Goal: Task Accomplishment & Management: Use online tool/utility

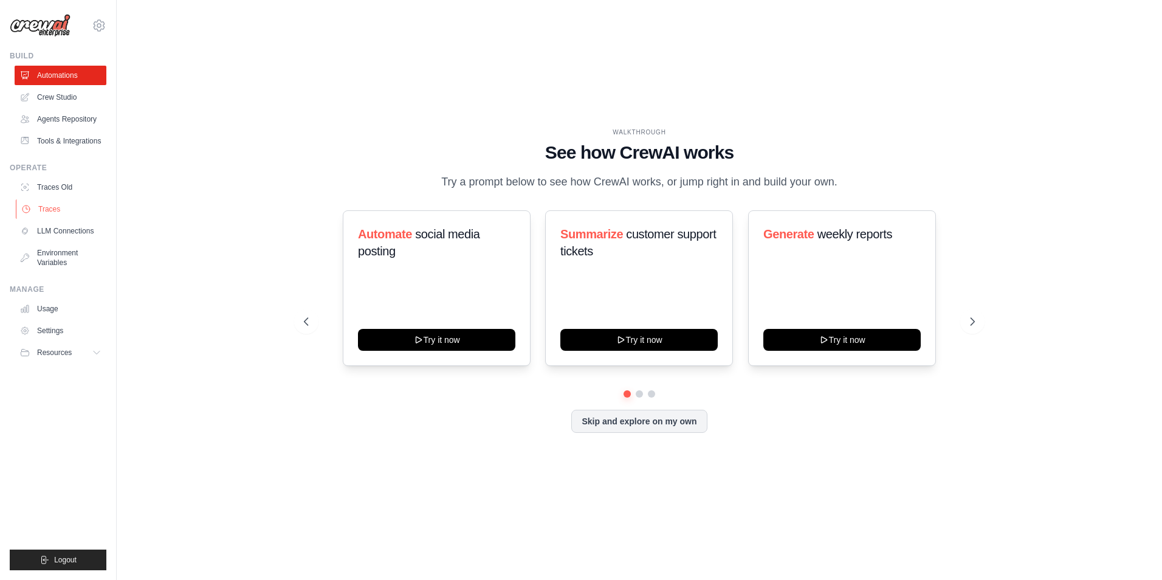
click at [49, 207] on link "Traces" at bounding box center [62, 208] width 92 height 19
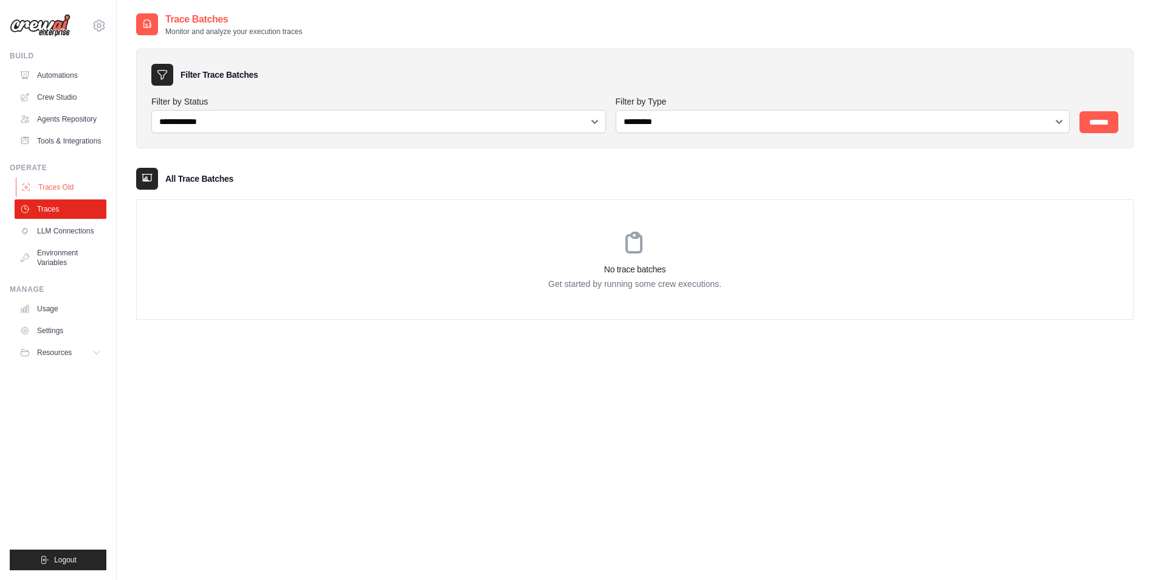
click at [47, 182] on link "Traces Old" at bounding box center [62, 186] width 92 height 19
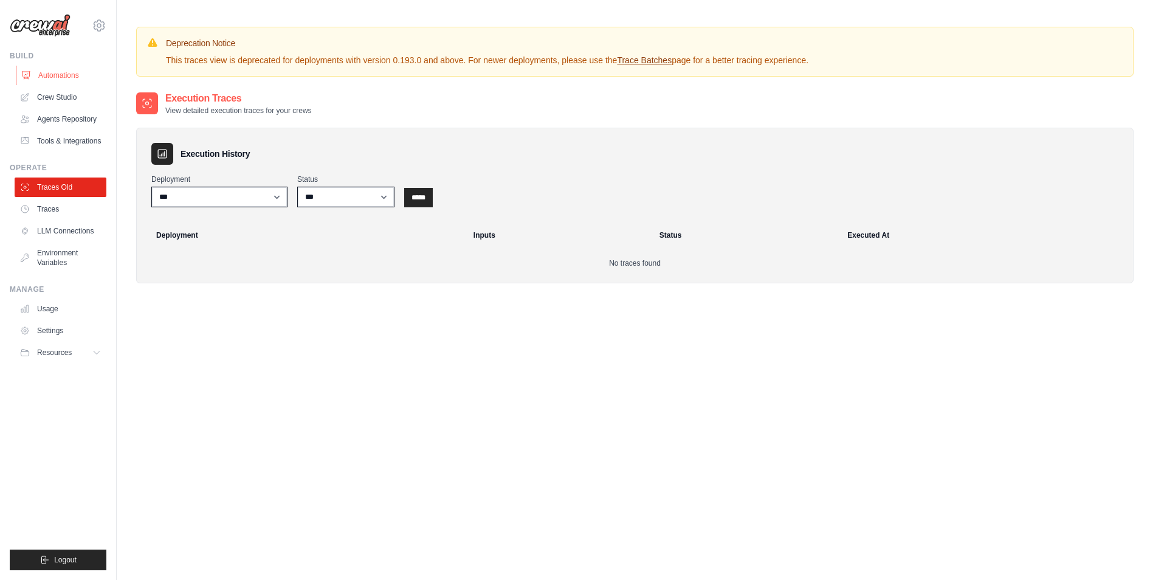
click at [61, 72] on link "Automations" at bounding box center [62, 75] width 92 height 19
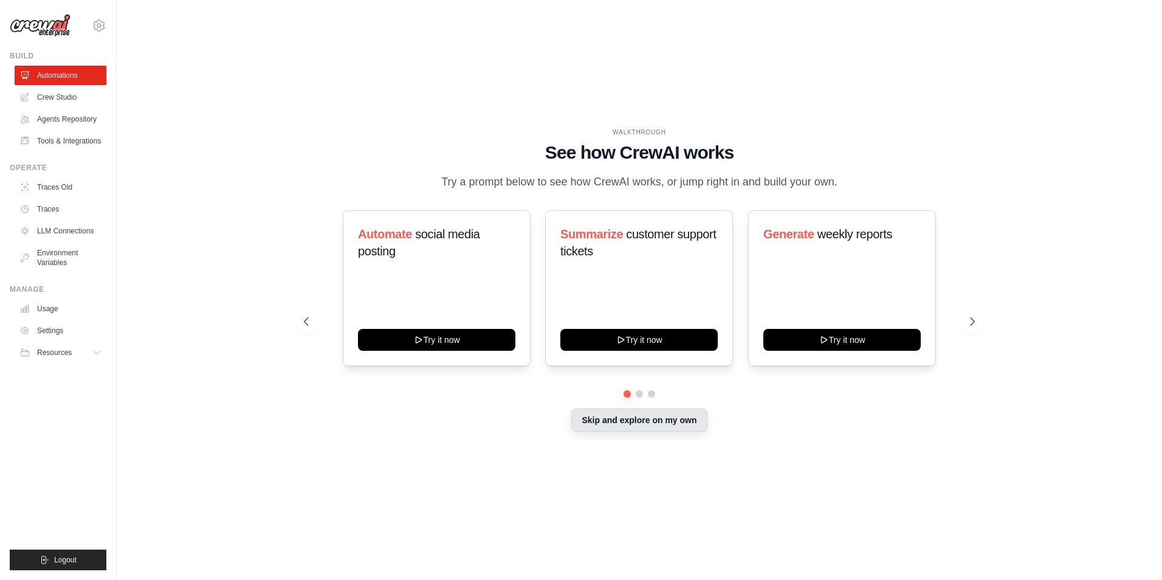
click at [616, 420] on button "Skip and explore on my own" at bounding box center [639, 419] width 136 height 23
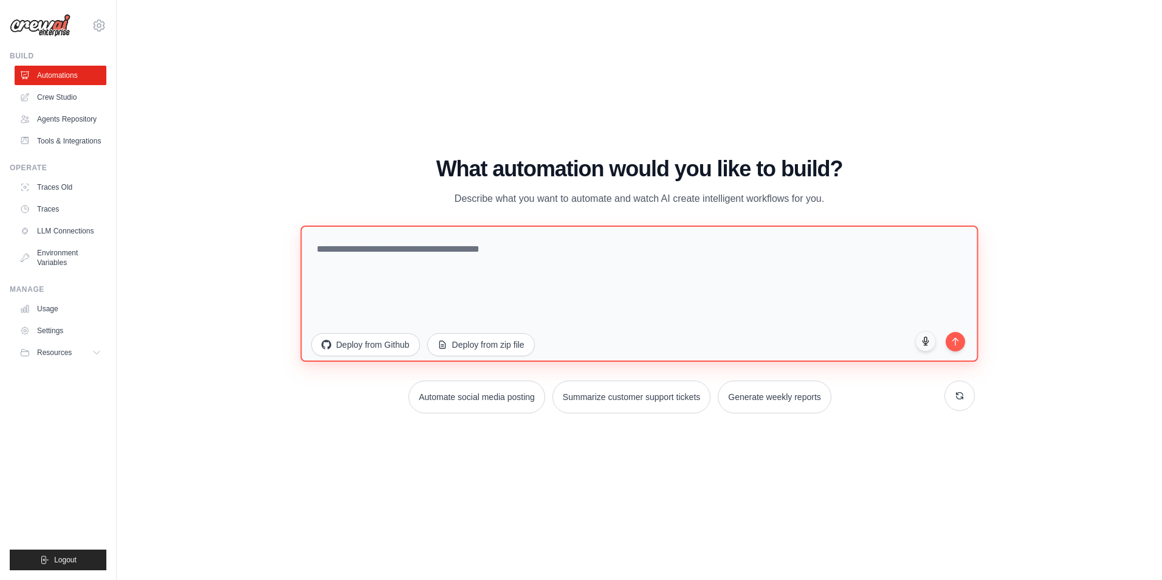
click at [387, 246] on textarea at bounding box center [639, 293] width 678 height 136
type textarea "**********"
